Goal: Find contact information: Find contact information

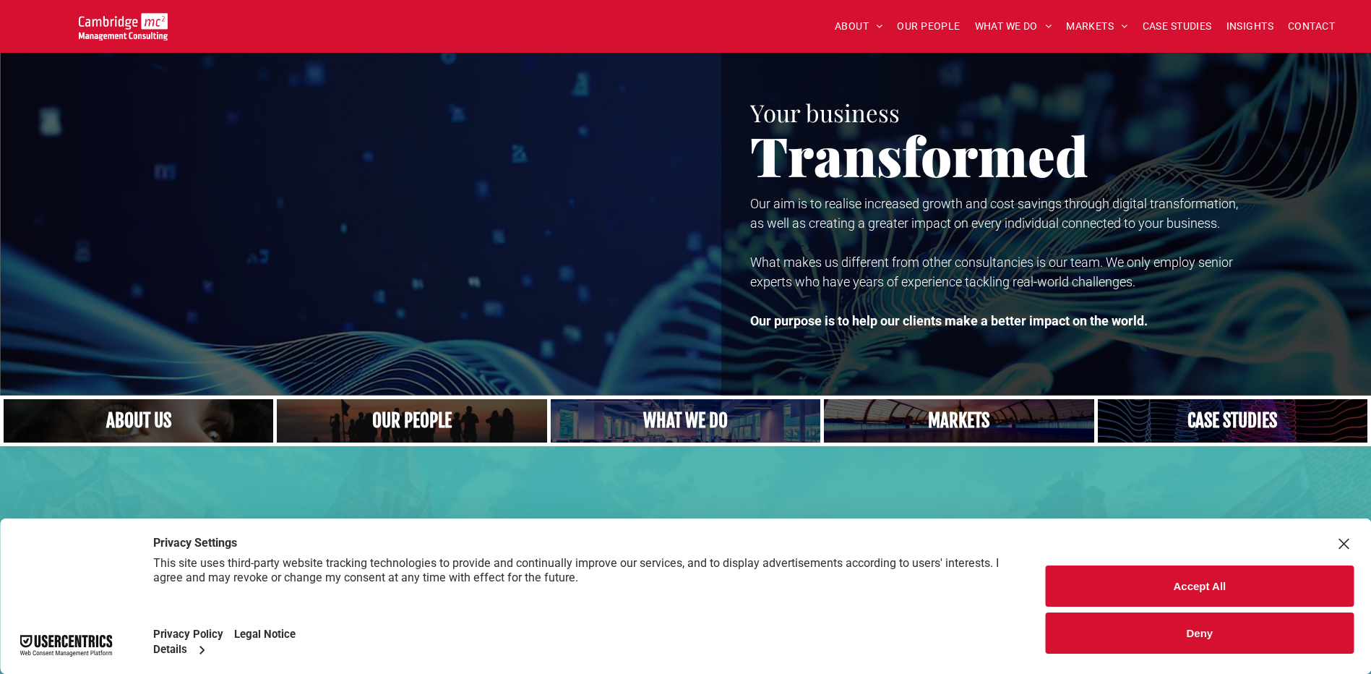
scroll to position [72, 0]
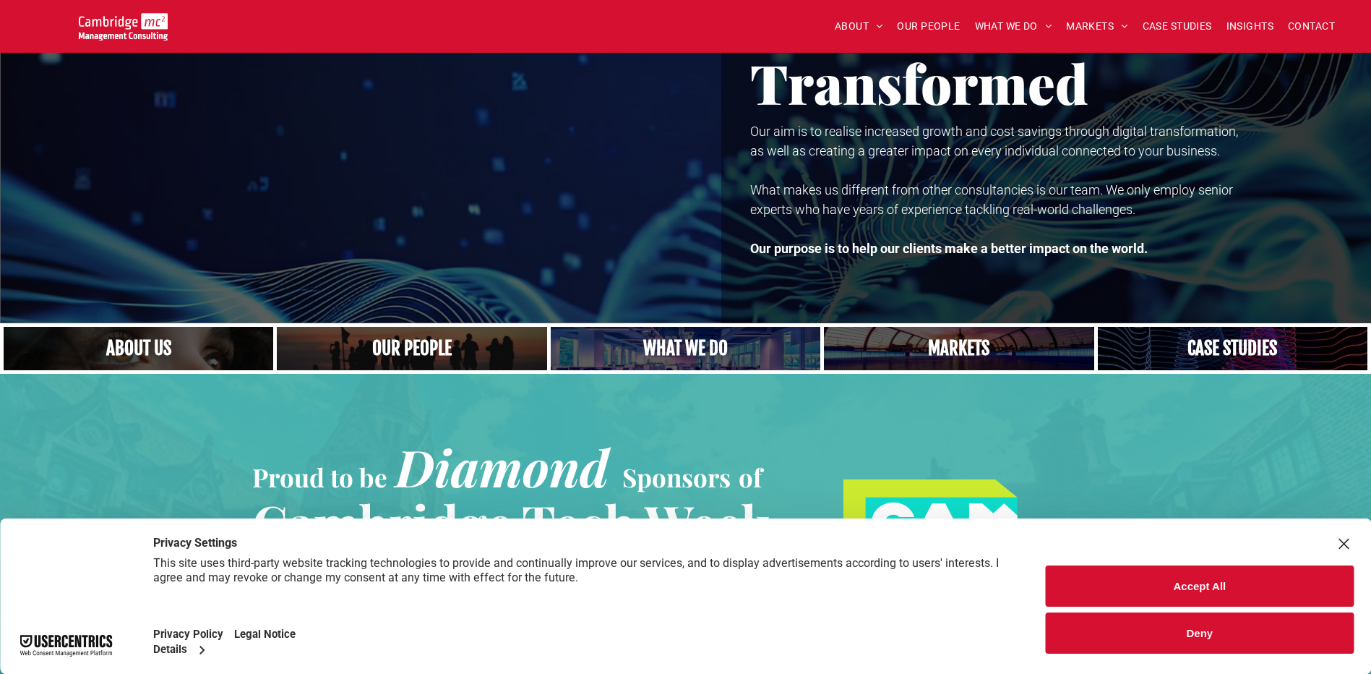
click at [1237, 635] on button "Deny" at bounding box center [1200, 632] width 308 height 41
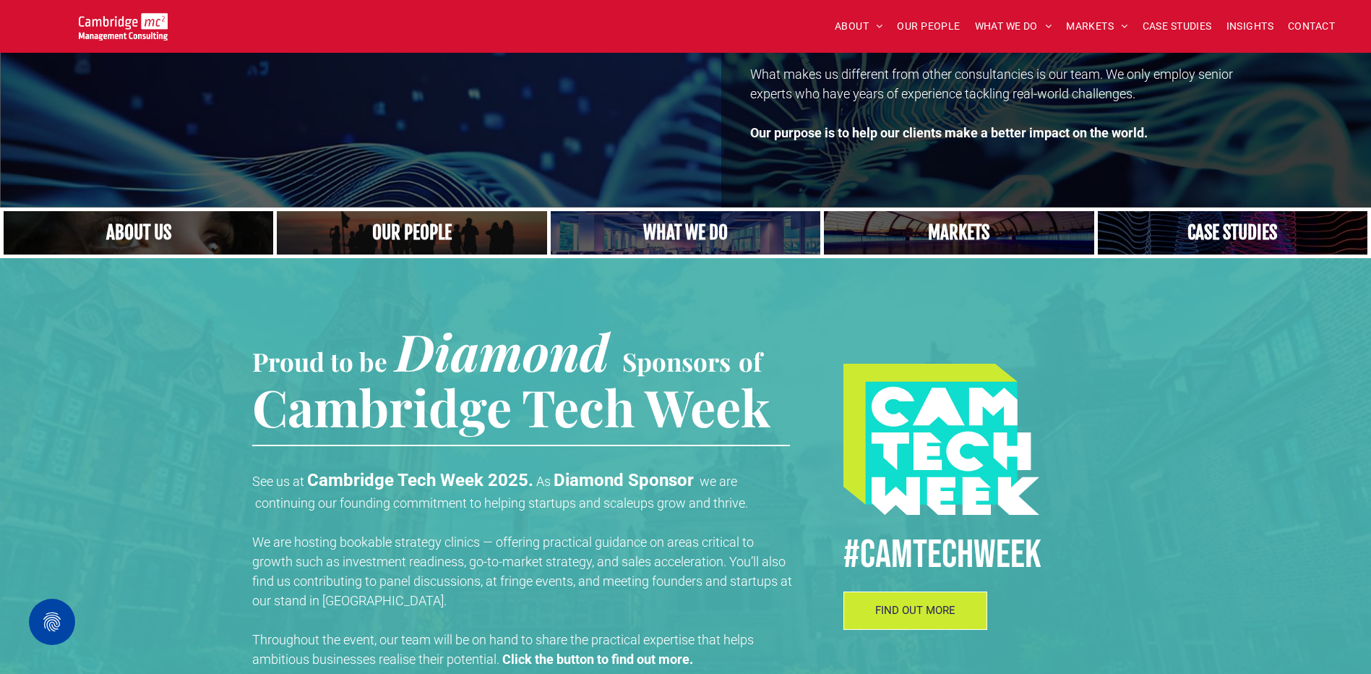
scroll to position [0, 0]
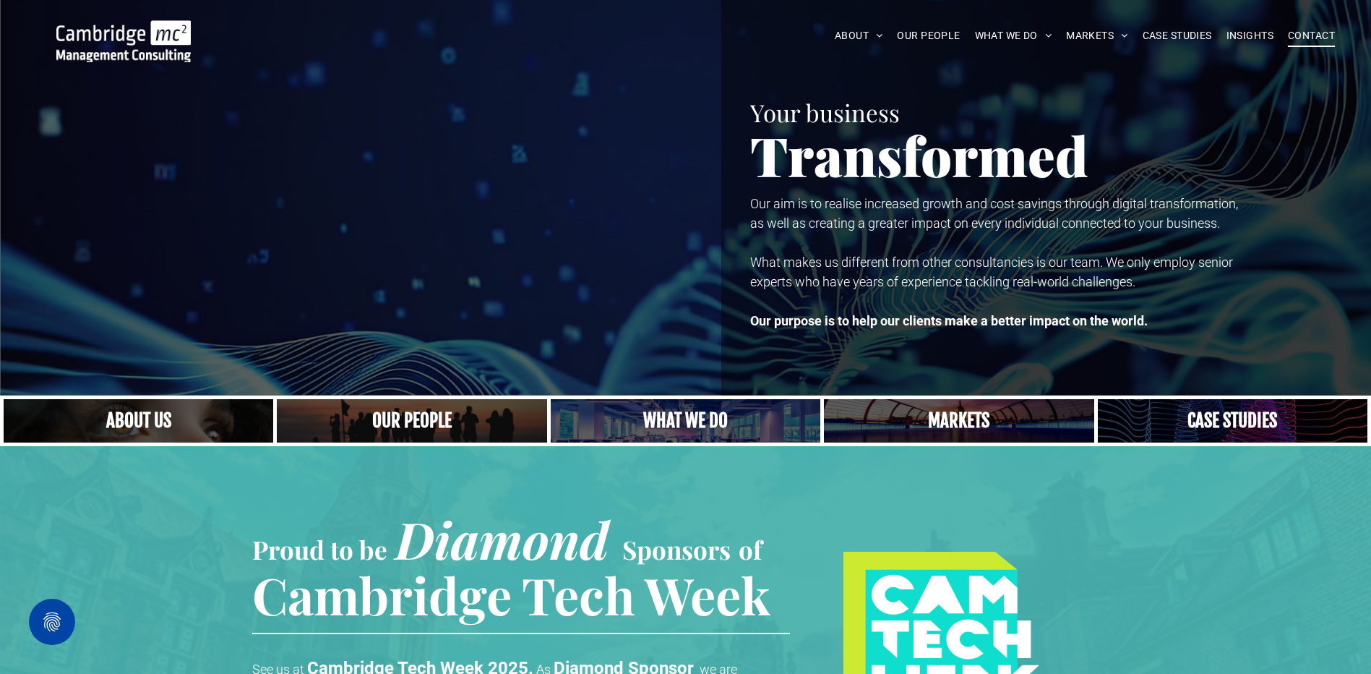
click at [1294, 40] on span "CONTACT" at bounding box center [1311, 36] width 47 height 22
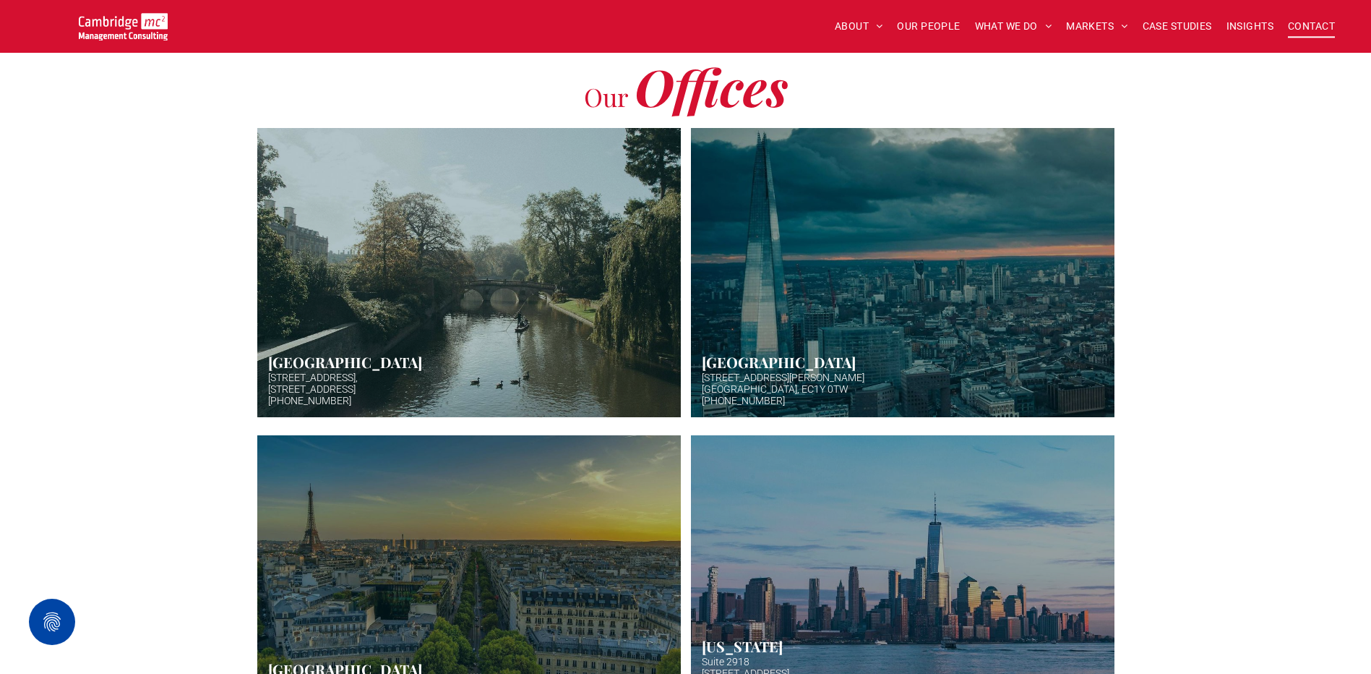
scroll to position [289, 0]
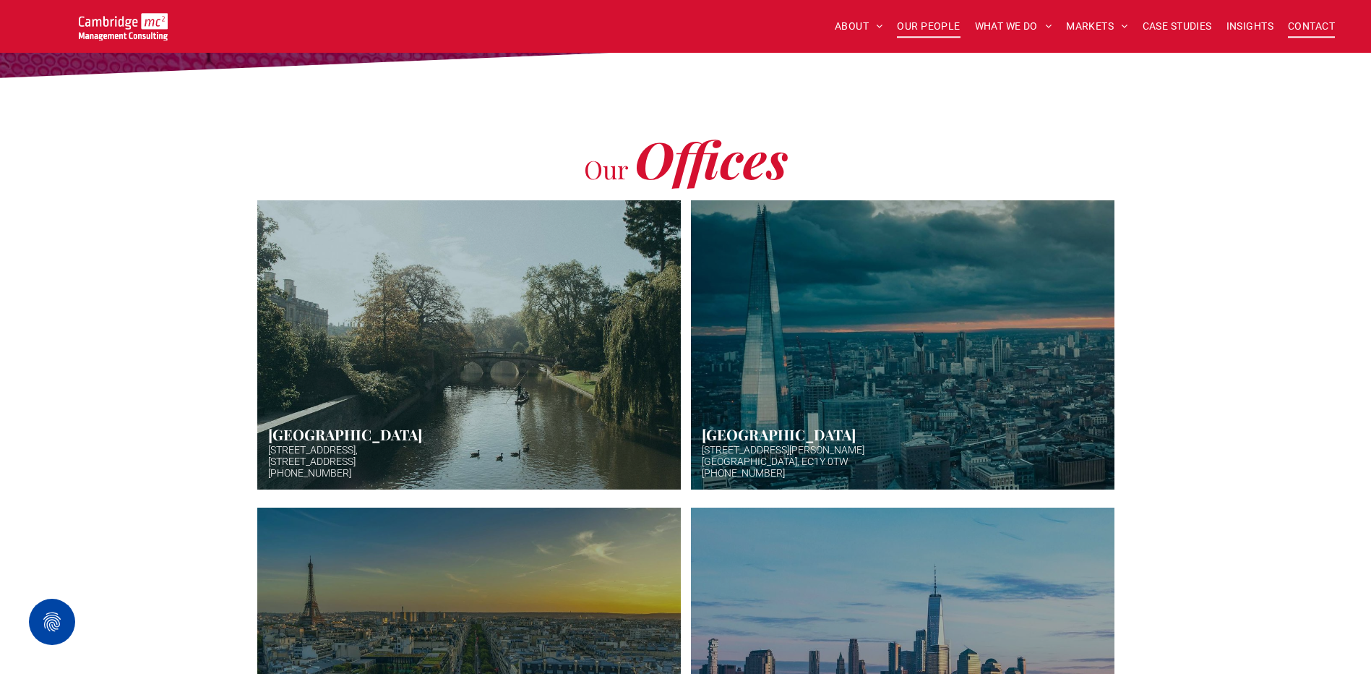
click at [943, 22] on span "OUR PEOPLE" at bounding box center [928, 26] width 63 height 22
